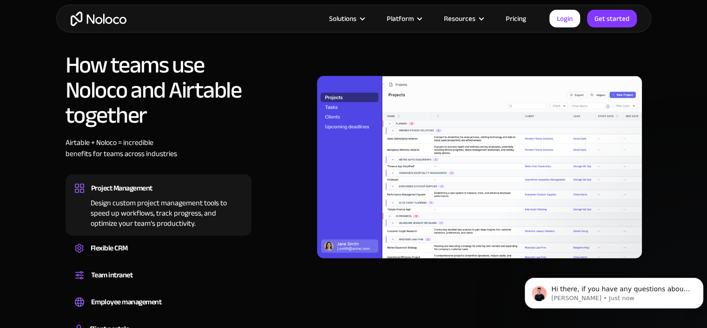
scroll to position [697, 0]
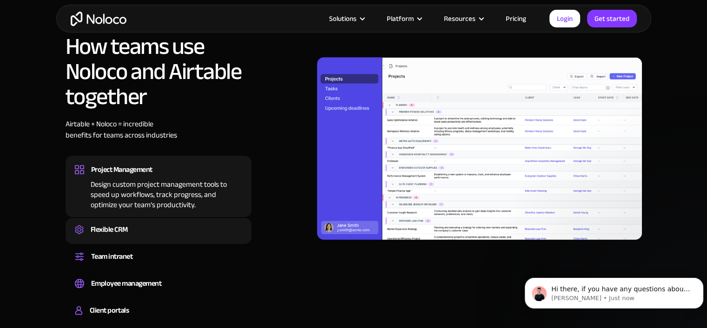
click at [119, 223] on div "Flexible CRM" at bounding box center [109, 230] width 37 height 14
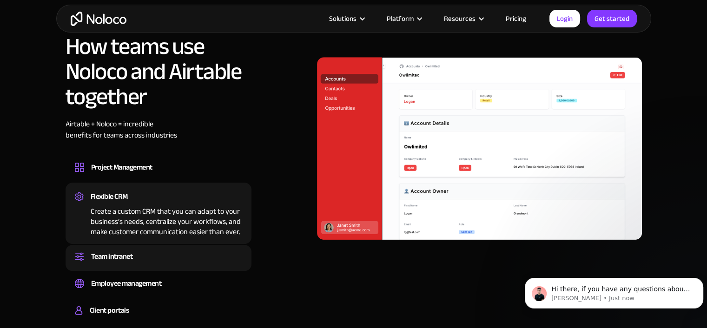
click at [121, 250] on div "Team intranet" at bounding box center [112, 257] width 42 height 14
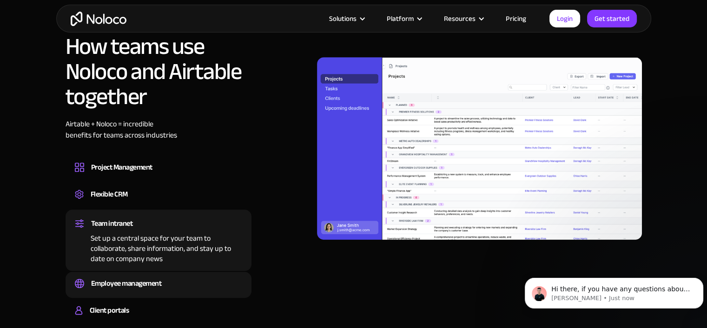
click at [136, 291] on div "Easily manage employee information, track performance, and handle HR tasks from…" at bounding box center [158, 292] width 167 height 3
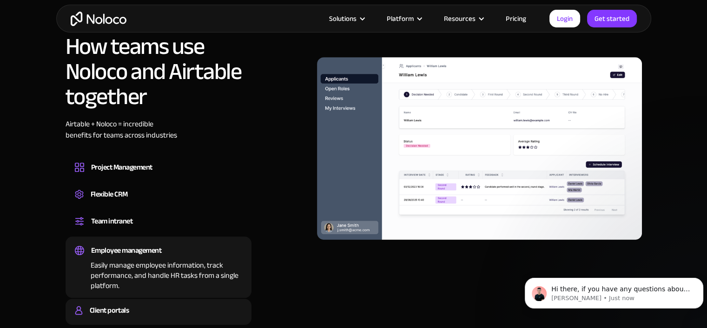
click at [120, 304] on div "Client portals" at bounding box center [109, 311] width 39 height 14
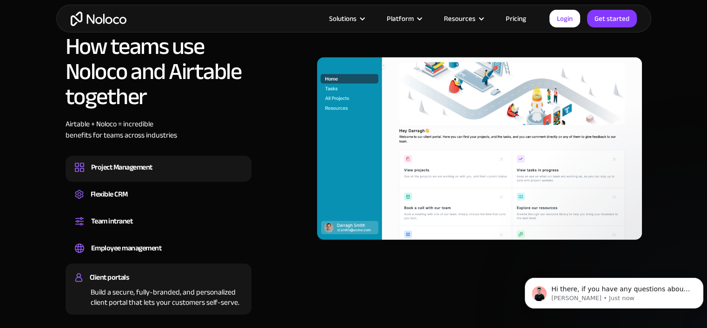
click at [117, 160] on div "Project Management" at bounding box center [121, 167] width 61 height 14
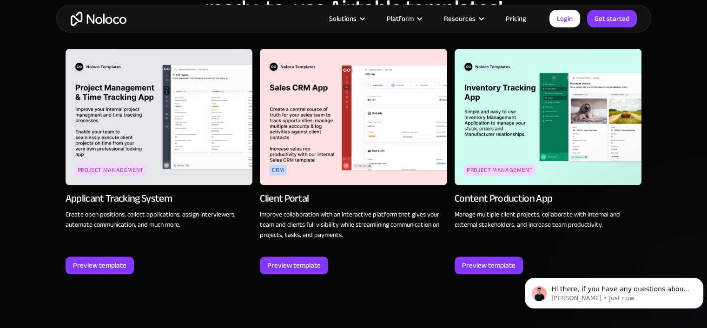
scroll to position [1116, 0]
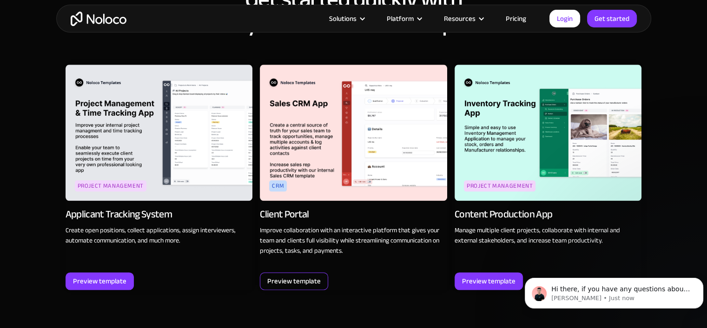
click at [309, 275] on div "Preview template" at bounding box center [293, 281] width 53 height 12
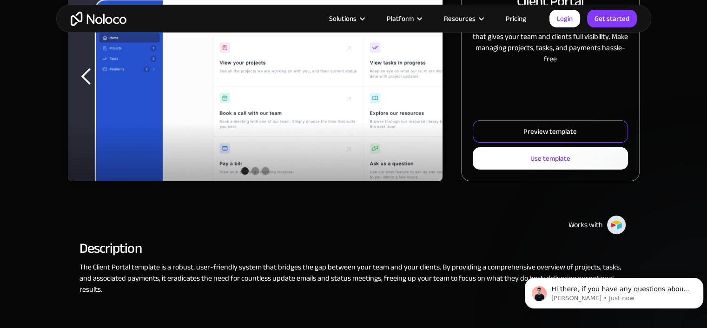
click at [552, 134] on div "Preview template" at bounding box center [550, 132] width 53 height 12
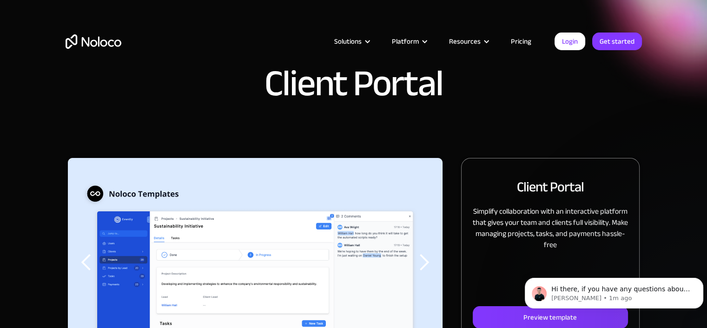
click at [523, 40] on link "Pricing" at bounding box center [521, 41] width 44 height 12
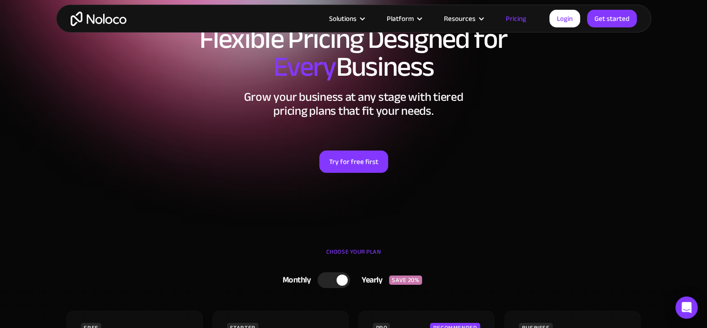
scroll to position [46, 0]
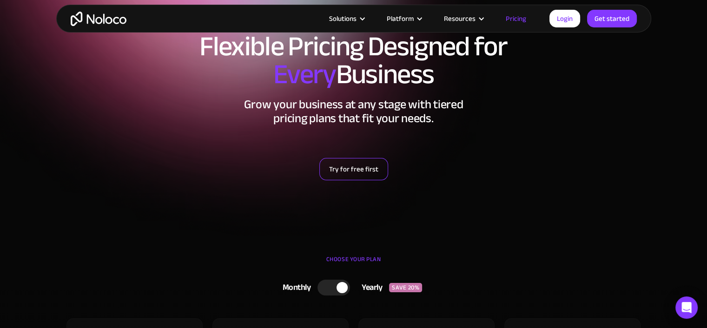
click at [372, 159] on link "Try for free first" at bounding box center [353, 169] width 69 height 22
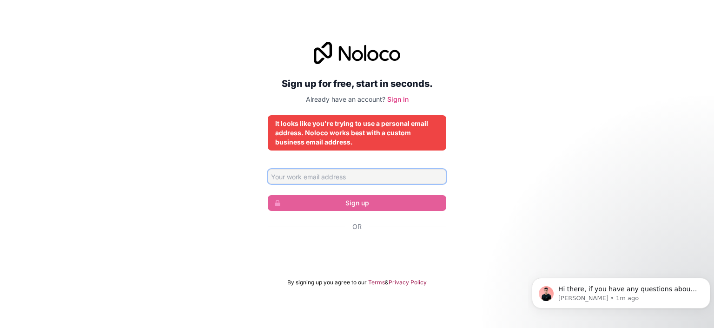
click at [370, 180] on input "Email address" at bounding box center [357, 176] width 179 height 15
type input "retailoklahoma@gmail.com"
click at [367, 177] on input "retailoklahoma@gmail.com" at bounding box center [357, 176] width 179 height 15
drag, startPoint x: 370, startPoint y: 175, endPoint x: 195, endPoint y: 174, distance: 174.8
click at [195, 174] on div "Sign up for free, start in seconds. Already have an account? Sign in It looks l…" at bounding box center [357, 164] width 714 height 271
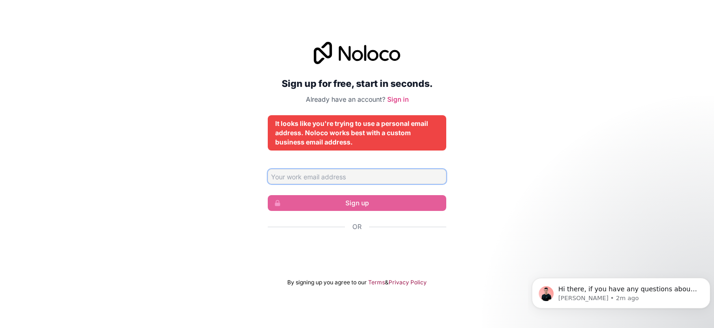
click at [412, 172] on input "Email address" at bounding box center [357, 176] width 179 height 15
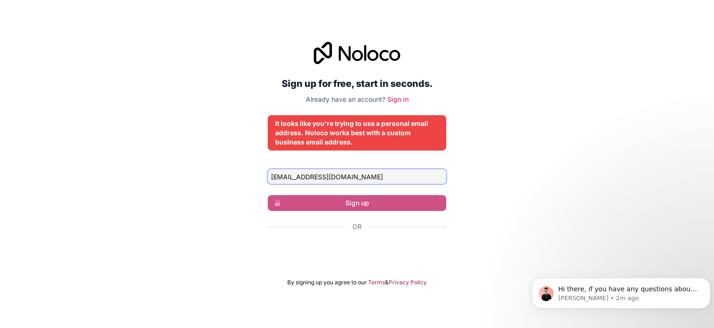
type input "gwilliams@priceedwards.com"
drag, startPoint x: 378, startPoint y: 176, endPoint x: 221, endPoint y: 176, distance: 156.2
click at [221, 176] on div "Sign up for free, start in seconds. Already have an account? Sign in It looks l…" at bounding box center [357, 164] width 714 height 271
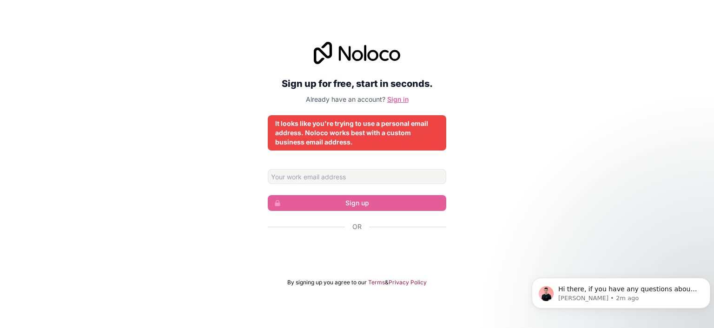
click at [398, 99] on link "Sign in" at bounding box center [397, 99] width 21 height 8
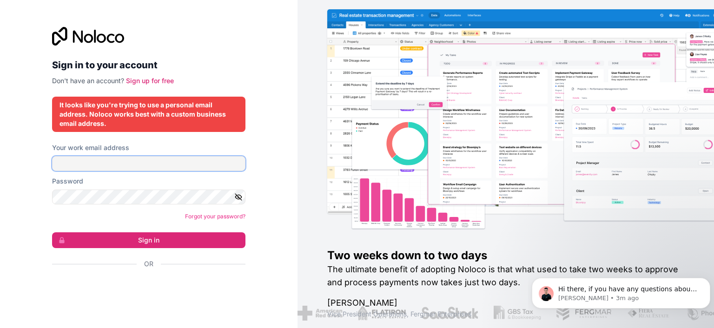
click at [187, 161] on input "Your work email address" at bounding box center [148, 163] width 193 height 15
click at [232, 217] on link "Forgot your password?" at bounding box center [215, 216] width 60 height 7
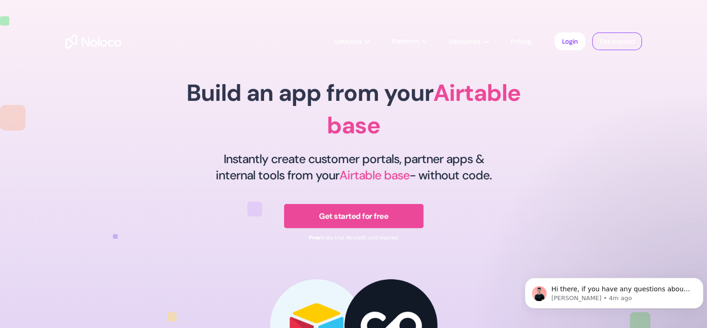
click at [612, 42] on link "Get started" at bounding box center [617, 42] width 50 height 18
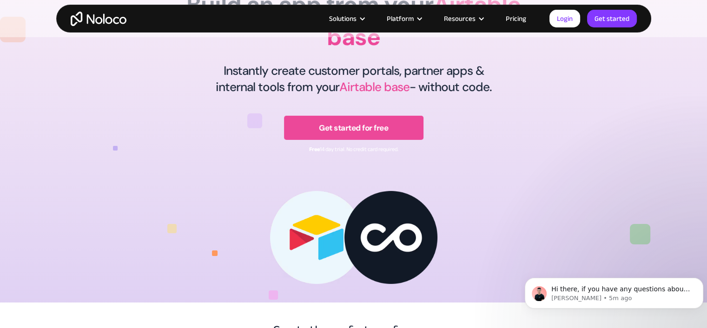
scroll to position [93, 0]
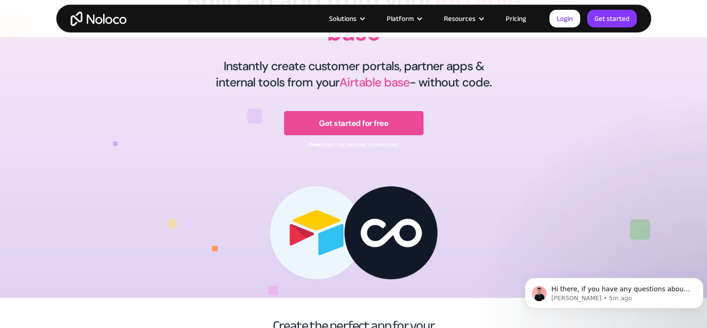
click at [519, 14] on link "Pricing" at bounding box center [516, 19] width 44 height 12
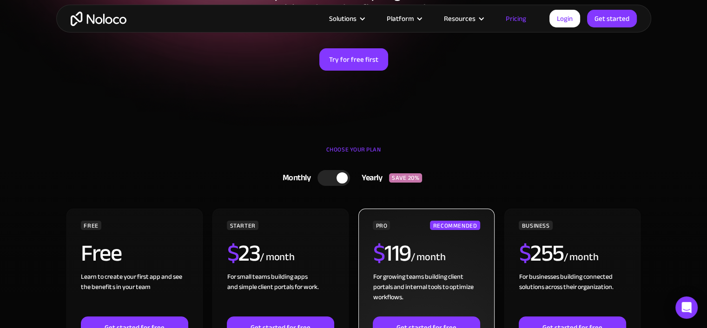
scroll to position [186, 0]
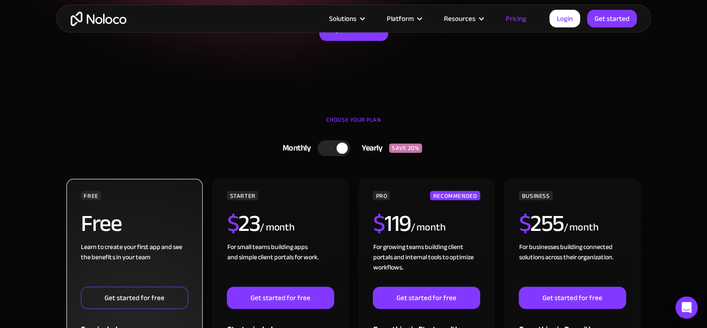
click at [146, 296] on link "Get started for free" at bounding box center [134, 298] width 107 height 22
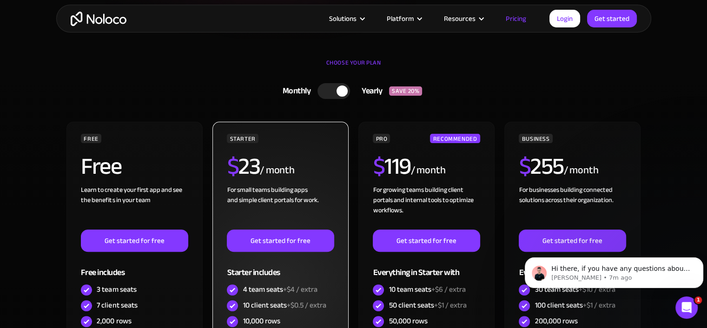
scroll to position [372, 0]
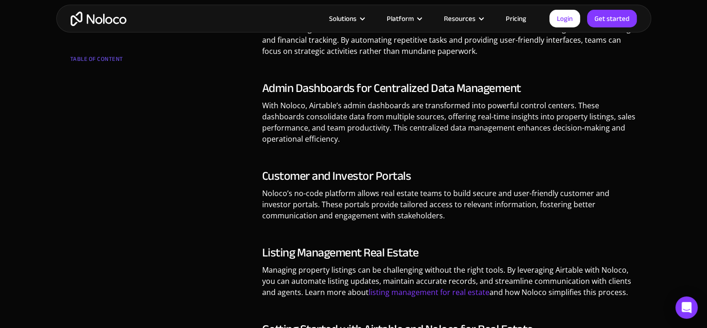
scroll to position [697, 0]
